Goal: Information Seeking & Learning: Learn about a topic

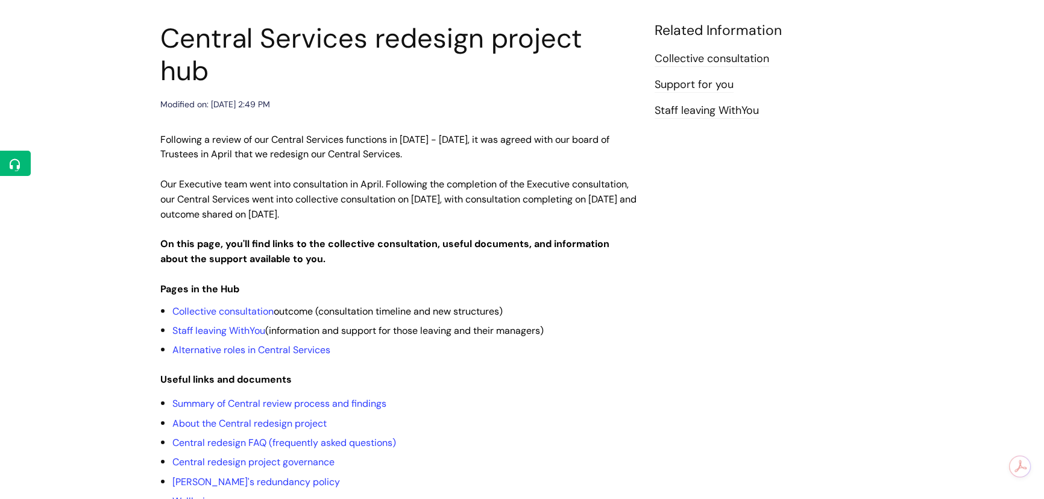
scroll to position [164, 0]
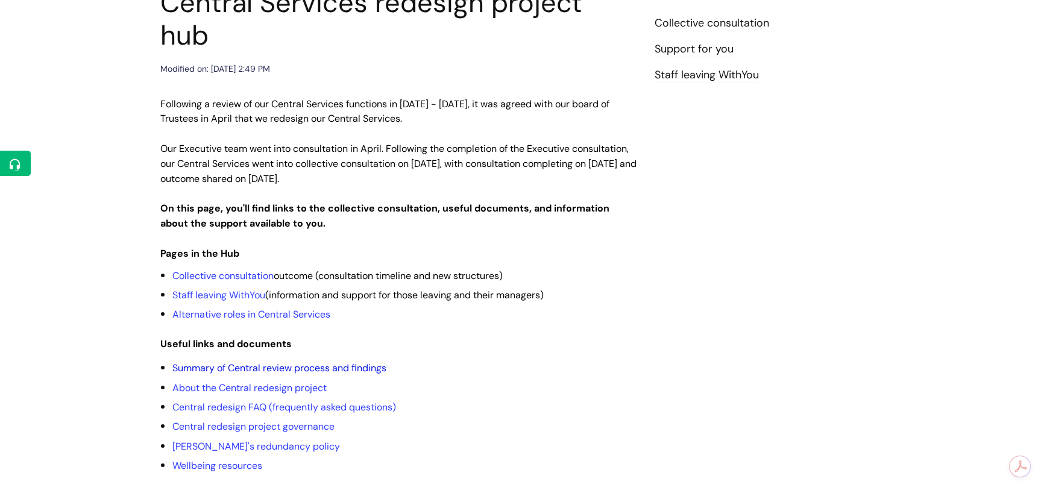
click at [283, 362] on link "Summary of Central review process and findings" at bounding box center [279, 368] width 214 height 13
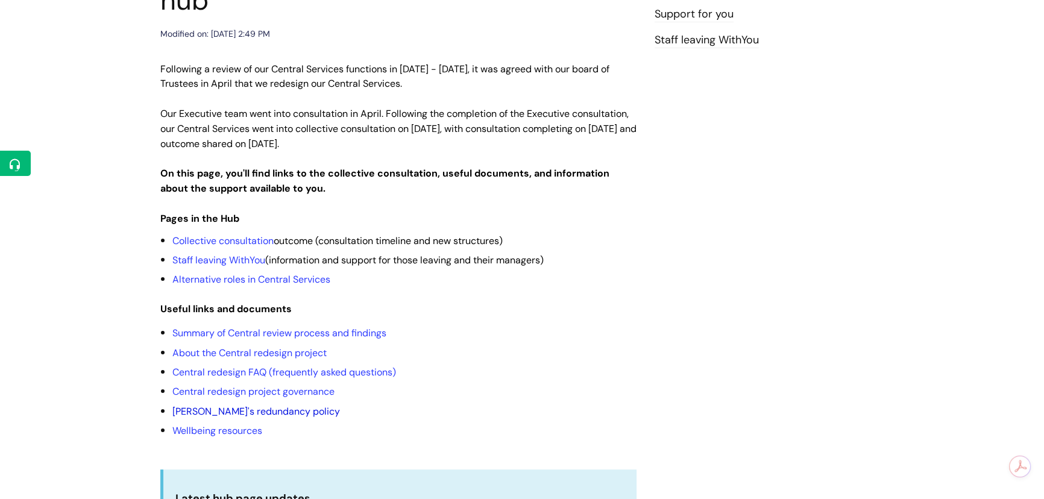
scroll to position [219, 0]
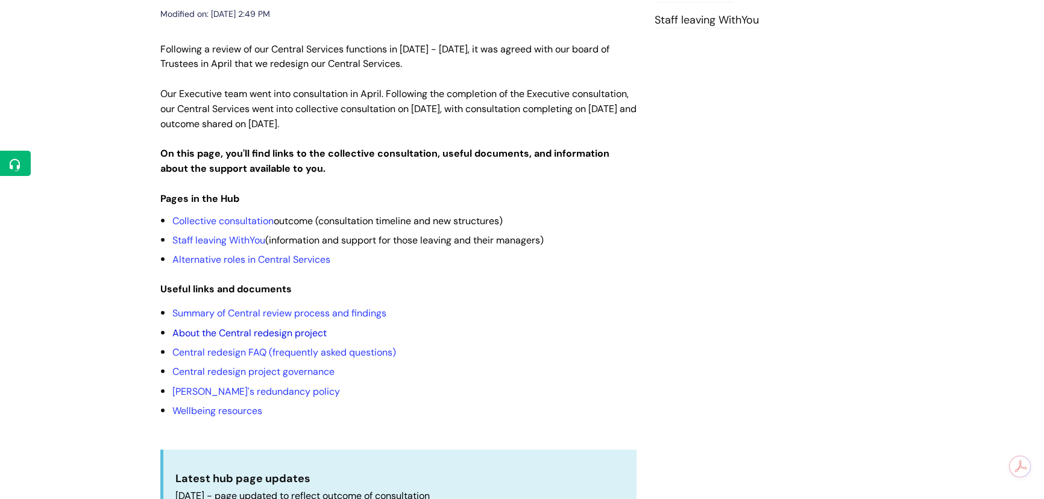
click at [235, 327] on link "About the Central redesign project" at bounding box center [249, 333] width 154 height 13
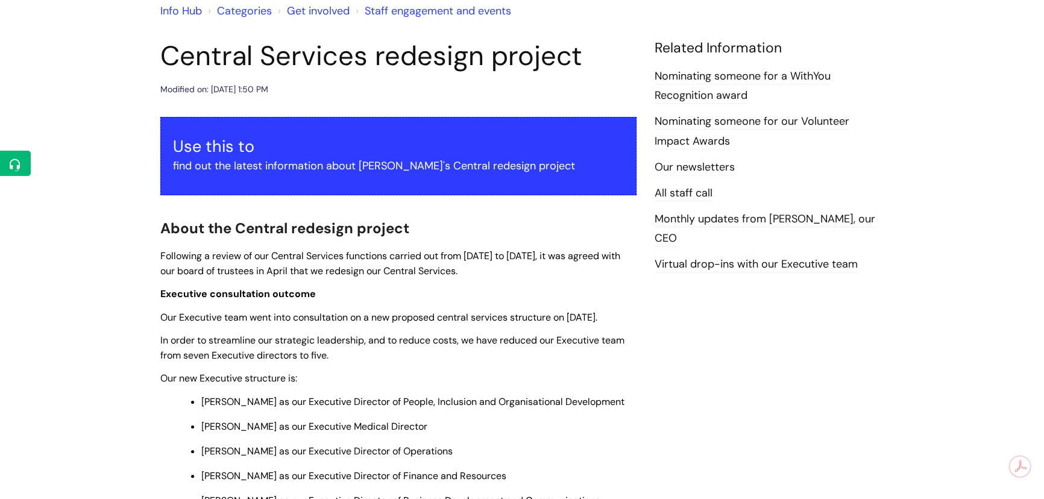
scroll to position [109, 0]
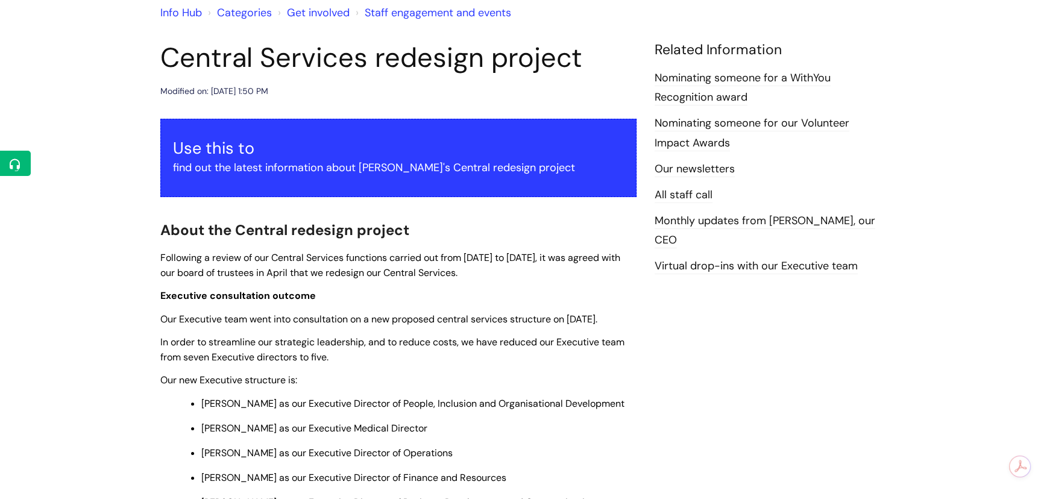
click at [702, 171] on link "Our newsletters" at bounding box center [695, 170] width 80 height 16
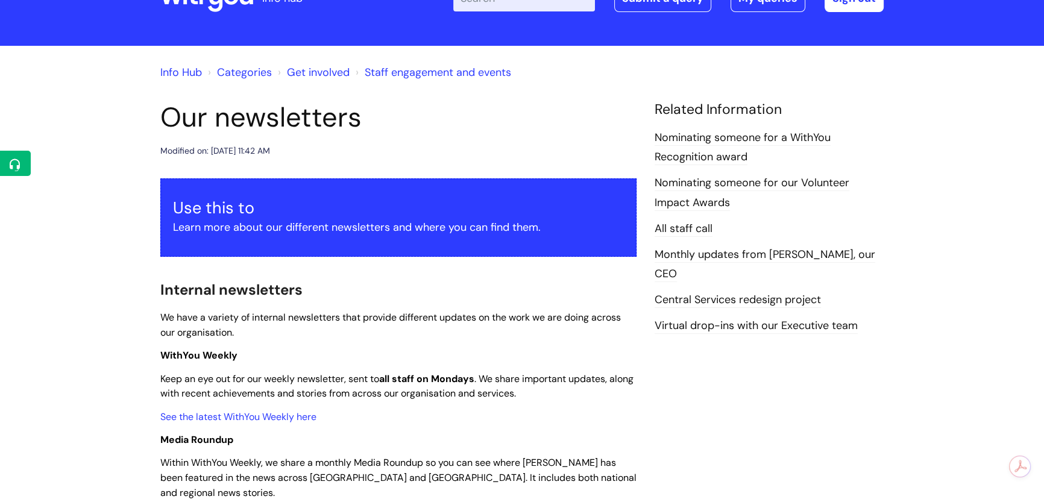
scroll to position [109, 0]
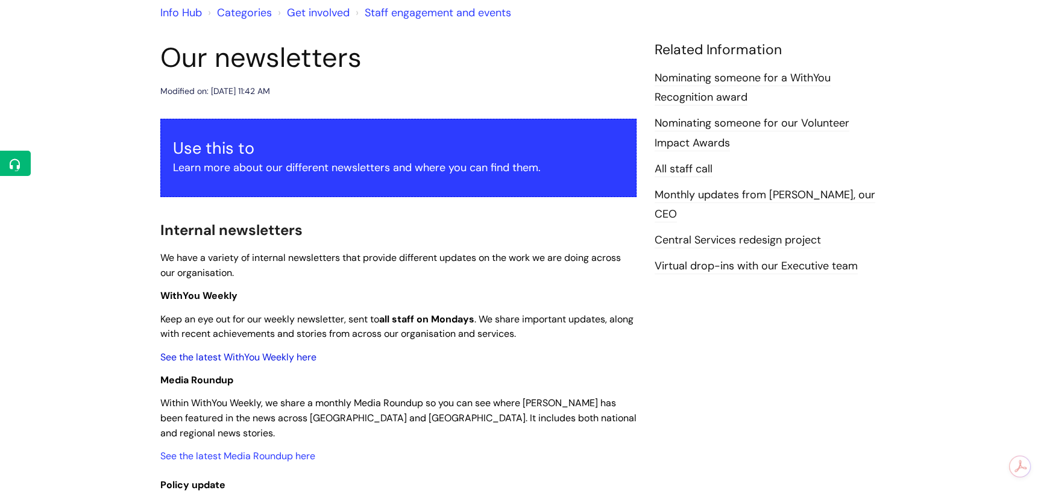
click at [271, 352] on link "See the latest WithYou Weekly here" at bounding box center [238, 357] width 156 height 13
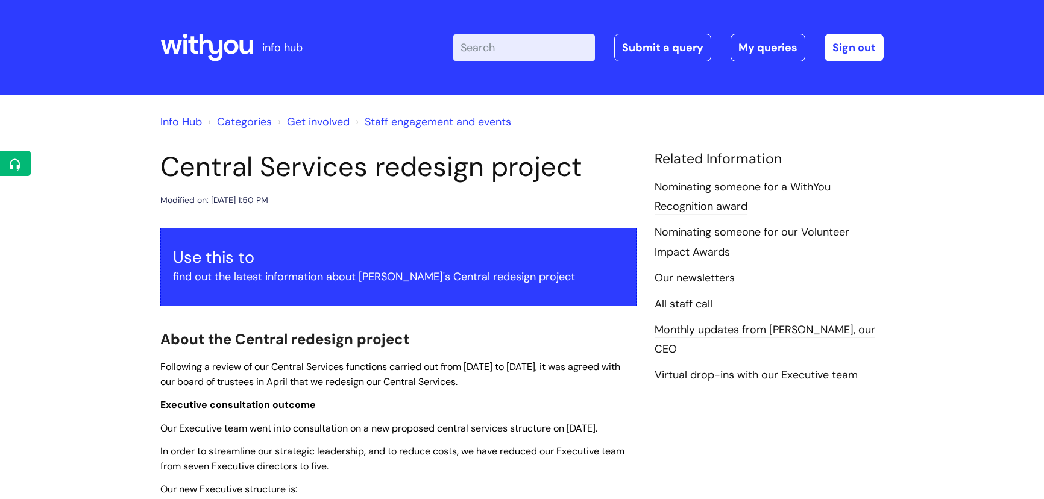
scroll to position [109, 0]
